Goal: Task Accomplishment & Management: Manage account settings

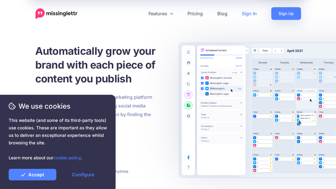
click at [250, 13] on link "Sign In" at bounding box center [248, 13] width 29 height 13
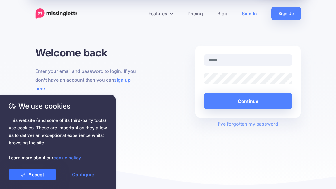
click at [48, 178] on link "Accept" at bounding box center [33, 175] width 48 height 12
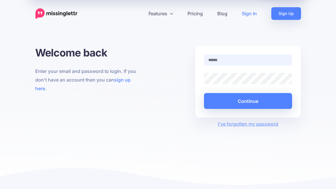
click at [247, 60] on input "text" at bounding box center [248, 60] width 88 height 11
type input "**********"
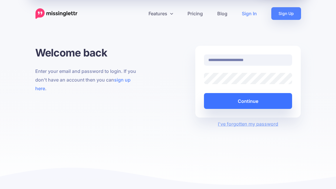
click at [247, 101] on button "Continue" at bounding box center [248, 101] width 88 height 16
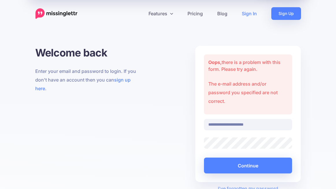
click at [271, 123] on input "**********" at bounding box center [248, 124] width 88 height 11
drag, startPoint x: 271, startPoint y: 123, endPoint x: 234, endPoint y: 101, distance: 42.7
click at [234, 101] on form "Oops, there is a problem with this form. Please try again. The e-mail address a…" at bounding box center [248, 114] width 88 height 119
type input "*"
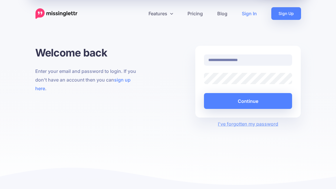
type input "**********"
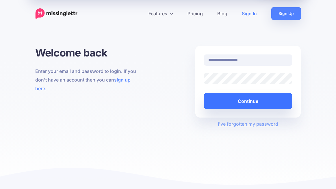
click at [242, 102] on button "Continue" at bounding box center [248, 101] width 88 height 16
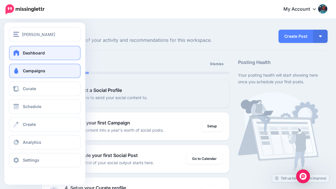
click at [15, 65] on link "Campaigns" at bounding box center [45, 71] width 72 height 14
click at [15, 72] on span at bounding box center [16, 71] width 8 height 6
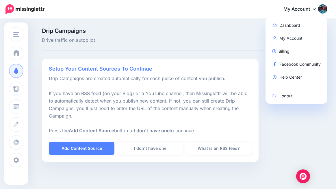
click at [178, 15] on div "My Account Dashboard My Account Billing Facebook Community Help Center Logout" at bounding box center [189, 9] width 275 height 14
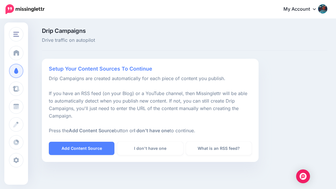
click at [327, 11] on img at bounding box center [322, 8] width 9 height 9
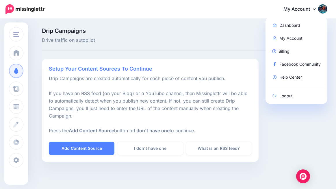
click at [210, 76] on div "Setup Your Content Sources To Continue Drip Campaigns are created automatically…" at bounding box center [150, 110] width 217 height 103
